Goal: Information Seeking & Learning: Learn about a topic

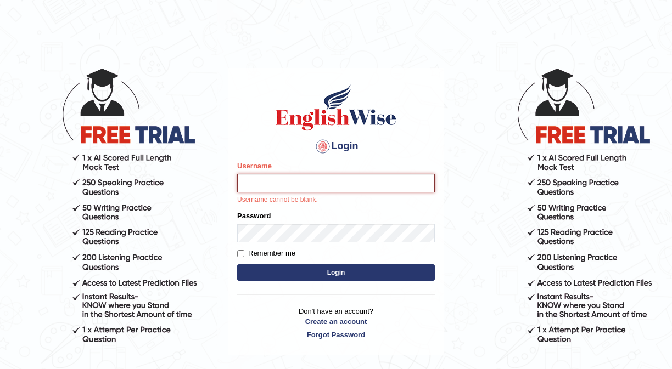
type input "0466609749"
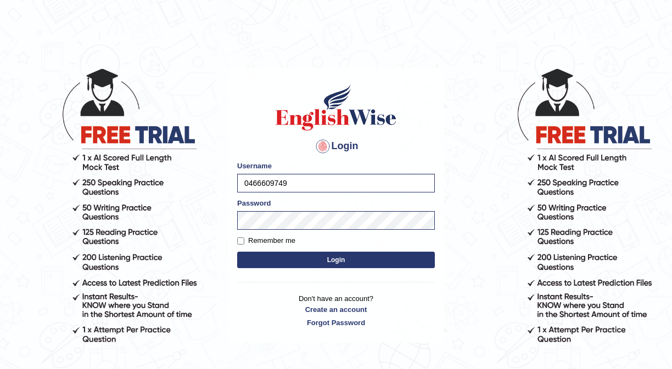
click at [297, 252] on button "Login" at bounding box center [336, 260] width 198 height 16
click at [297, 263] on button "Login" at bounding box center [336, 260] width 198 height 16
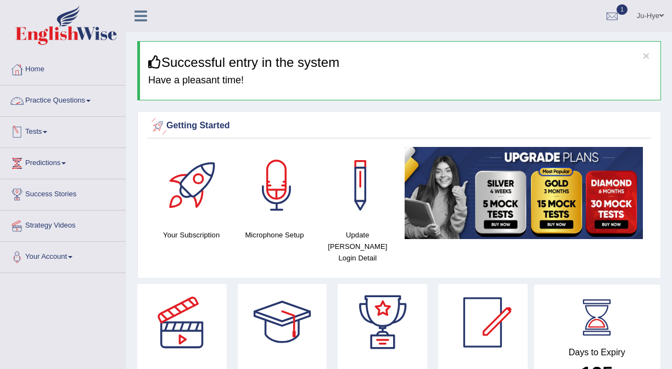
click at [86, 105] on link "Practice Questions" at bounding box center [63, 99] width 125 height 27
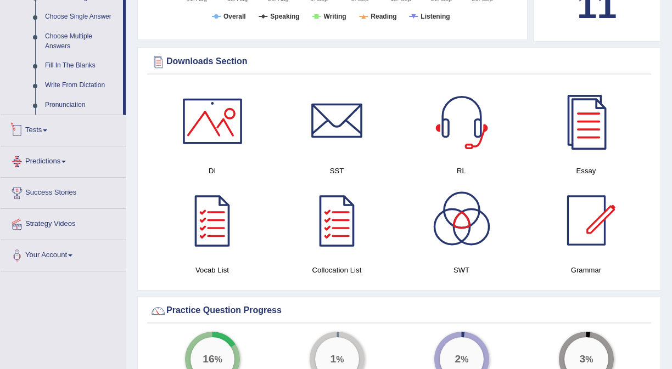
scroll to position [585, 0]
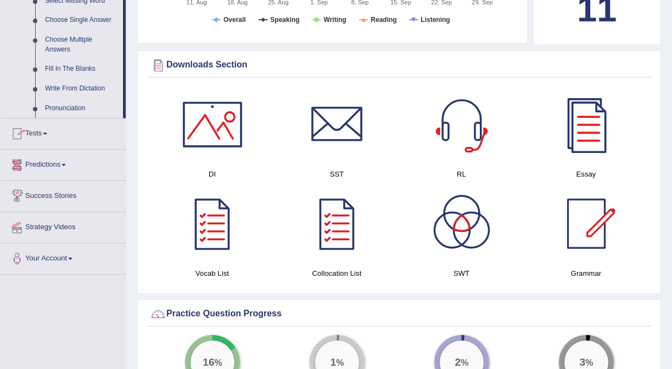
click at [61, 175] on link "Predictions" at bounding box center [63, 163] width 125 height 27
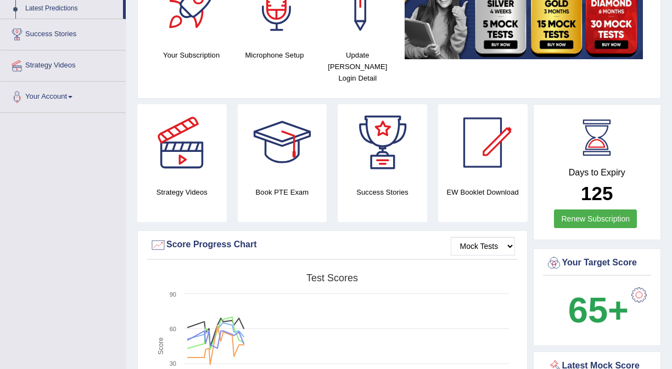
scroll to position [138, 0]
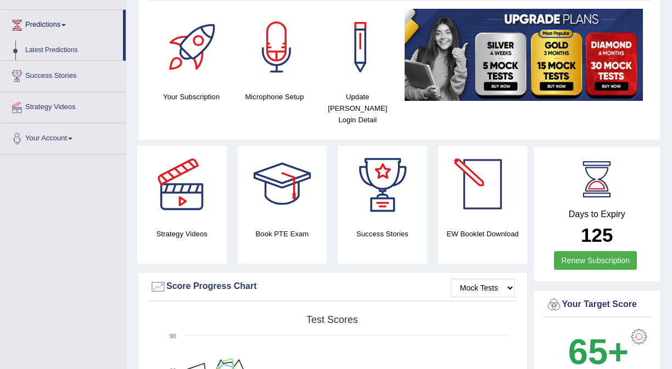
click at [480, 181] on div at bounding box center [482, 184] width 77 height 77
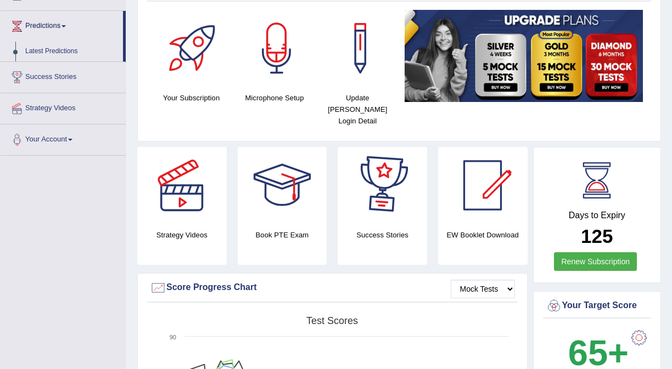
scroll to position [0, 0]
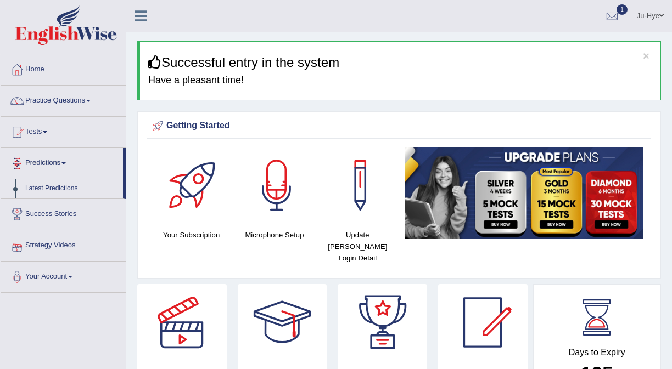
click at [76, 178] on li "Predictions Latest Predictions" at bounding box center [63, 173] width 125 height 51
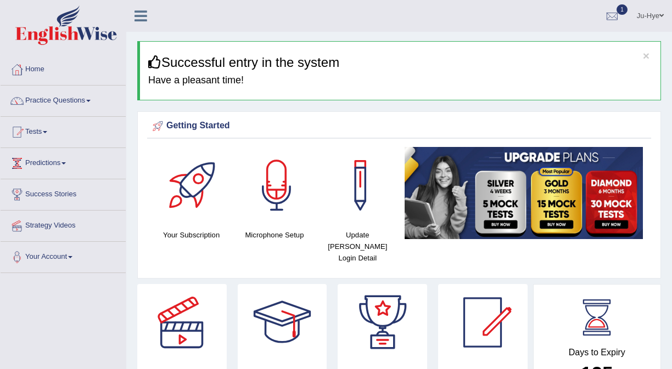
click at [57, 166] on link "Predictions" at bounding box center [63, 161] width 125 height 27
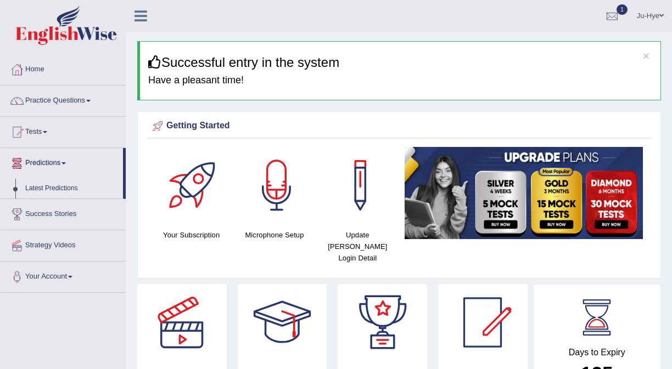
click at [52, 189] on link "Latest Predictions" at bounding box center [71, 189] width 103 height 20
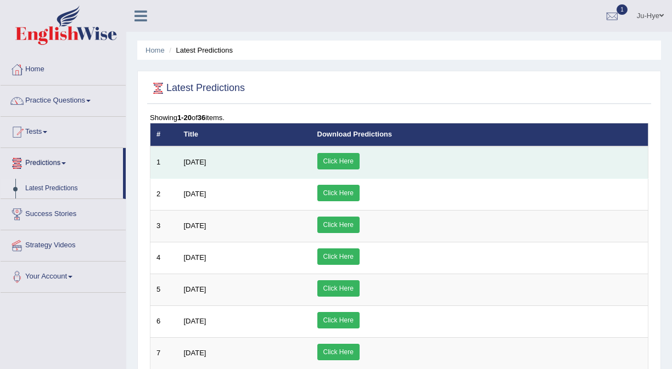
click at [360, 160] on link "Click Here" at bounding box center [338, 161] width 42 height 16
